Goal: Browse casually

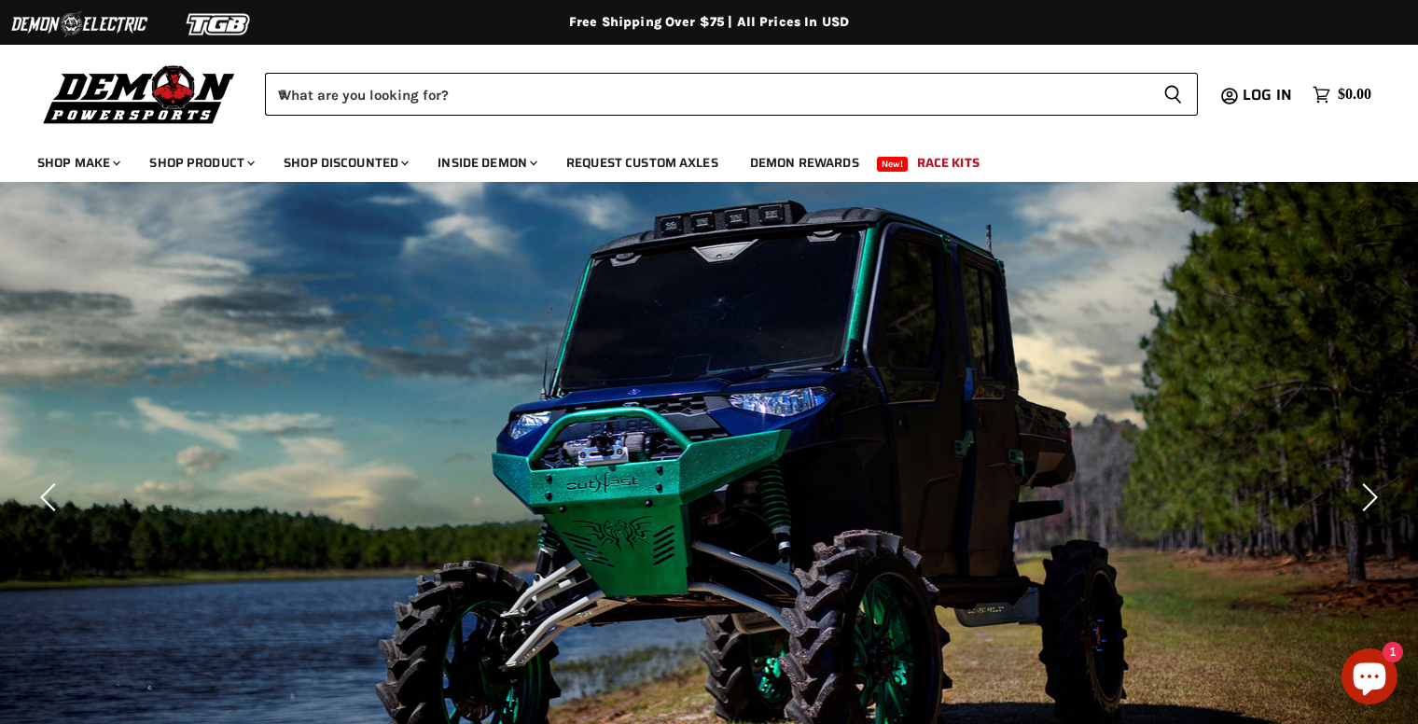
click at [240, 6] on div "Free Shipping Over $75 | All Prices In USD Free Shipping Over $75 | All Prices …" at bounding box center [709, 22] width 1418 height 45
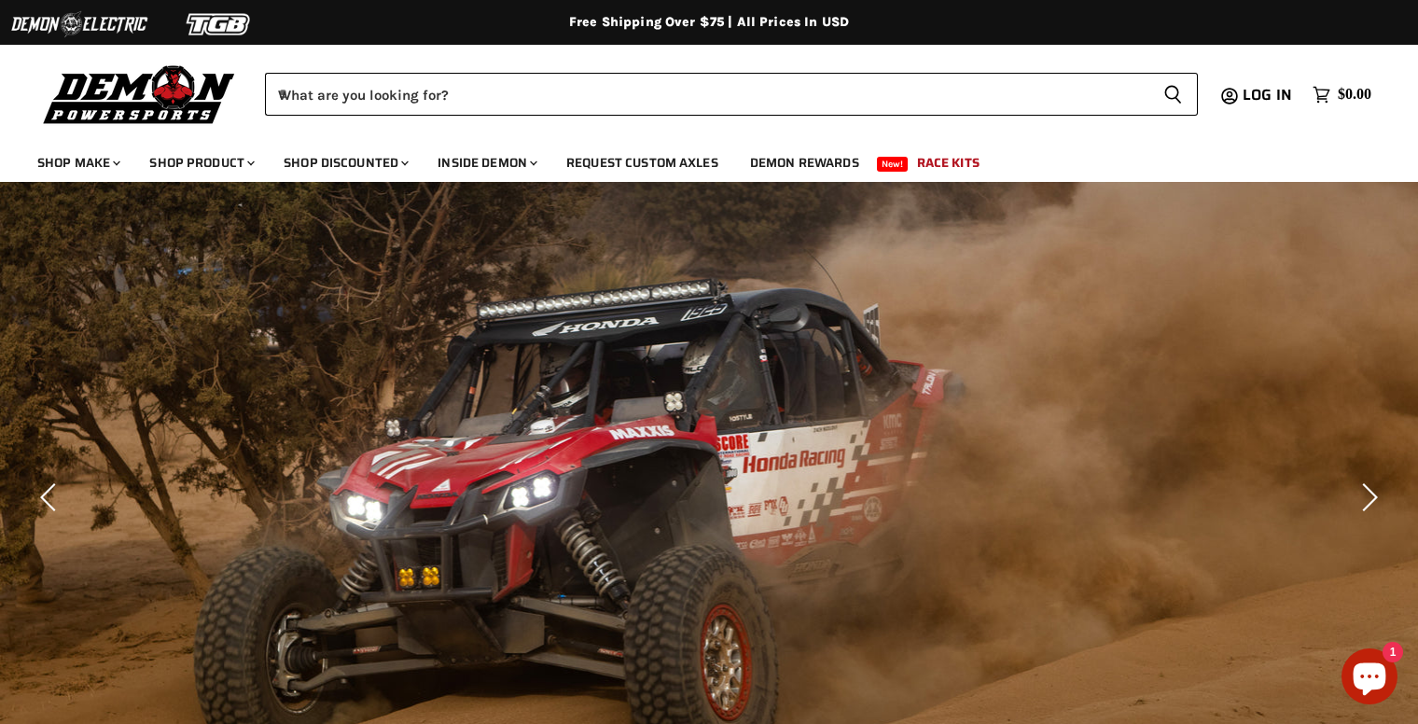
click at [330, 9] on div "Free Shipping Over $75 | All Prices In USD Free Shipping Over $75 | All Prices …" at bounding box center [709, 22] width 1418 height 45
click at [337, 7] on div "Free Shipping Over $75 | All Prices In USD Free Shipping Over $75 | All Prices …" at bounding box center [709, 22] width 1418 height 45
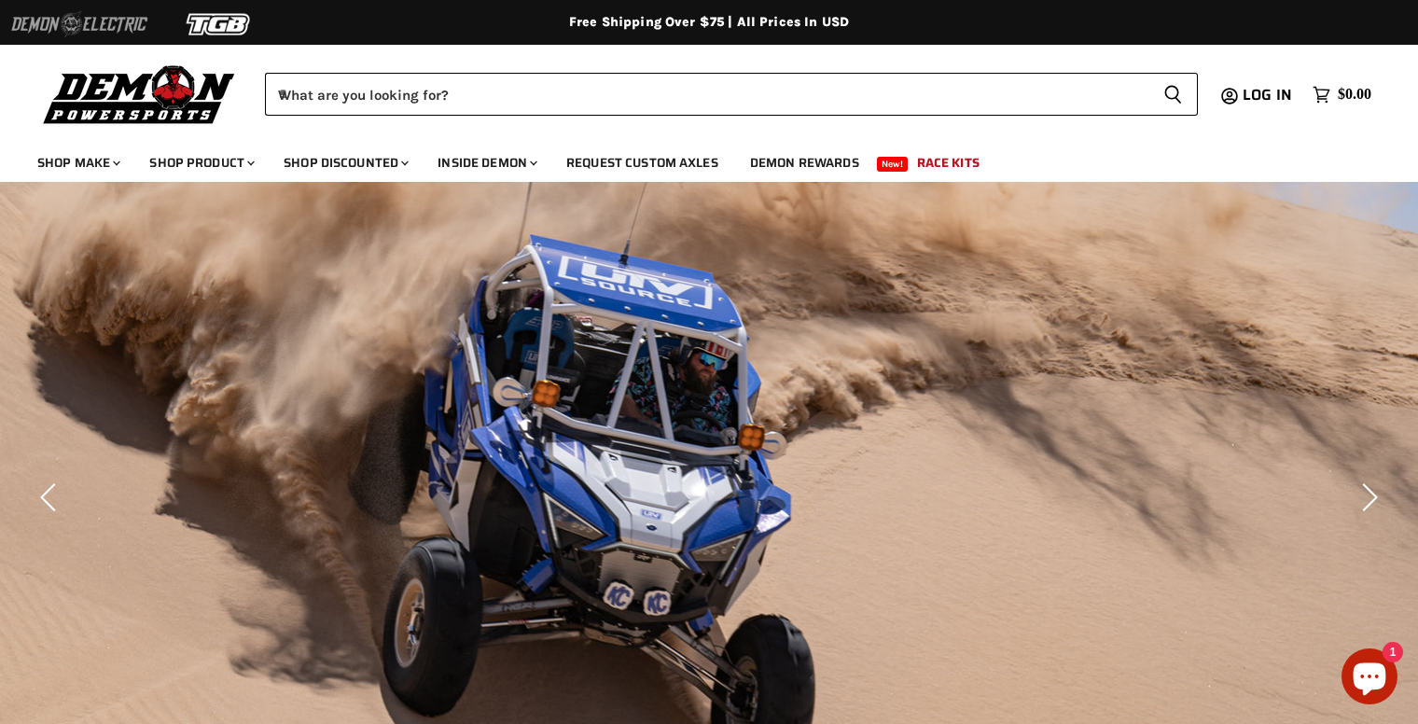
click at [148, 8] on img at bounding box center [79, 24] width 140 height 35
